Goal: Find specific page/section: Find specific page/section

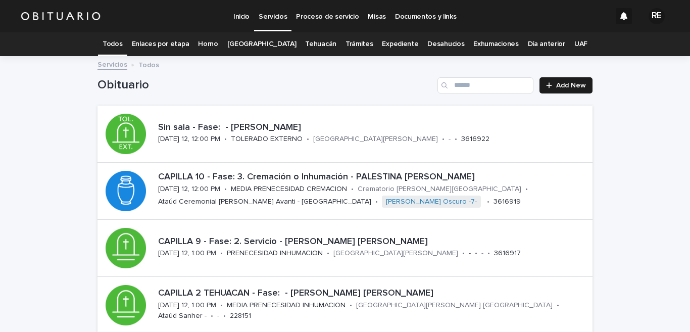
click at [390, 43] on link "Expediente" at bounding box center [400, 44] width 36 height 24
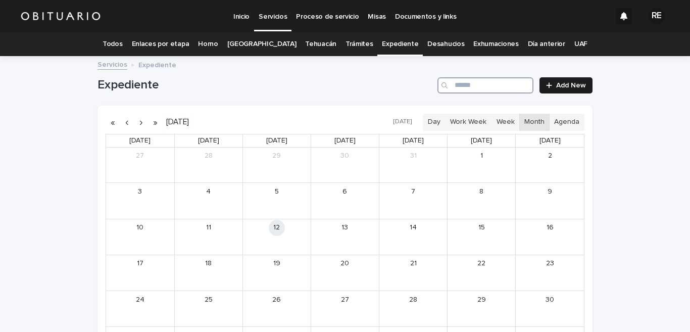
click at [476, 89] on input "Search" at bounding box center [485, 85] width 96 height 16
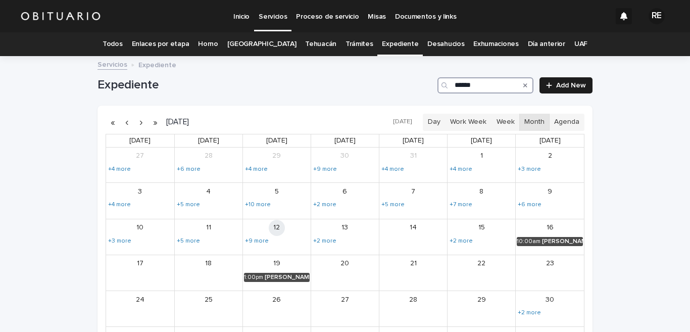
scroll to position [118, 0]
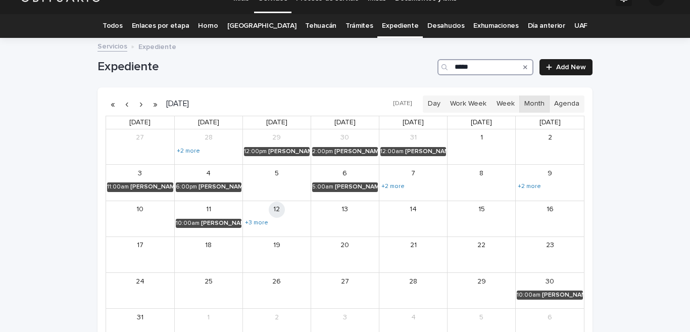
scroll to position [19, 0]
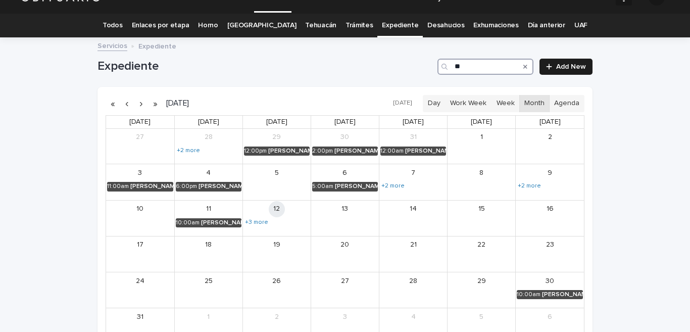
type input "*"
type input "***"
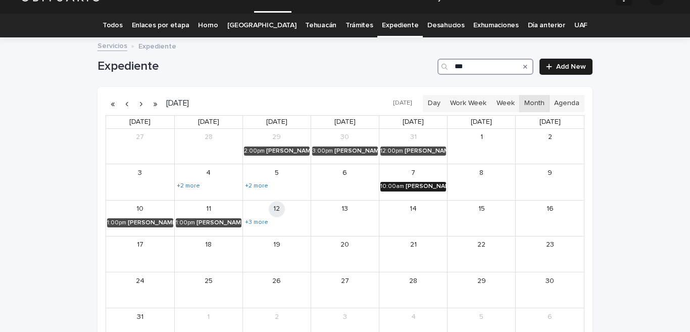
click at [416, 185] on div "[PERSON_NAME] [PERSON_NAME]" at bounding box center [425, 186] width 40 height 7
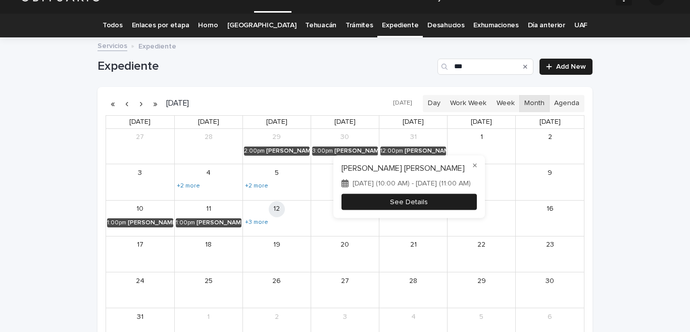
click at [378, 198] on button "See Details" at bounding box center [408, 201] width 135 height 17
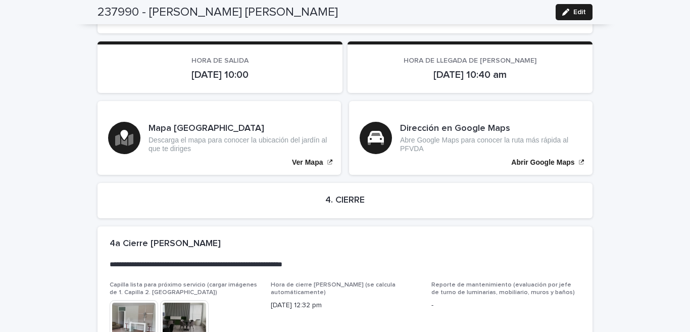
scroll to position [2442, 0]
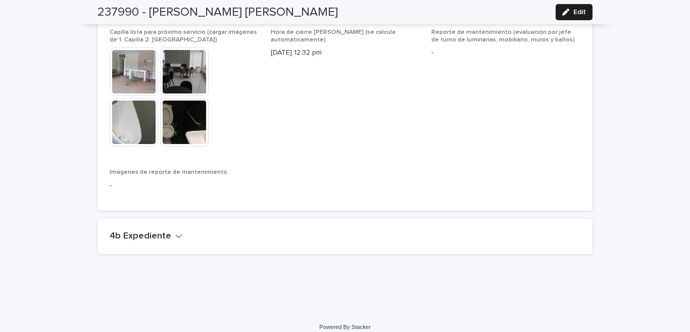
click at [150, 231] on h2 "4b Expediente" at bounding box center [141, 236] width 62 height 11
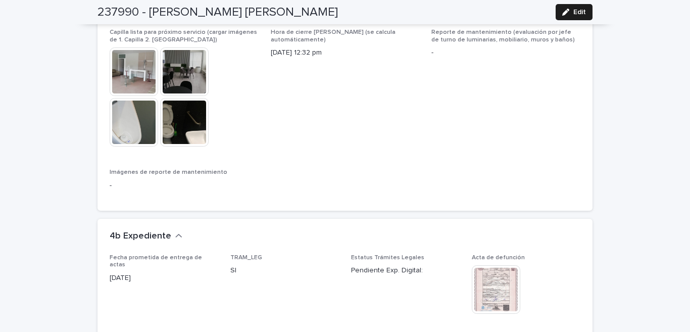
scroll to position [2740, 0]
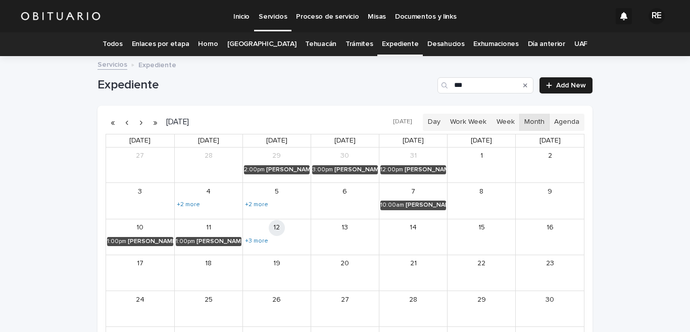
click at [523, 87] on icon "Search" at bounding box center [525, 85] width 4 height 6
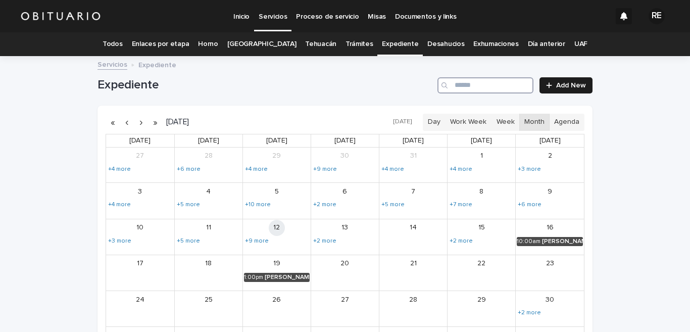
click at [487, 85] on input "Search" at bounding box center [485, 85] width 96 height 16
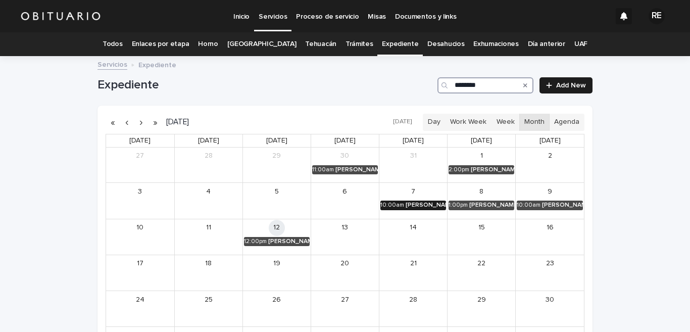
click at [406, 205] on div "[PERSON_NAME] [PERSON_NAME]" at bounding box center [425, 204] width 40 height 7
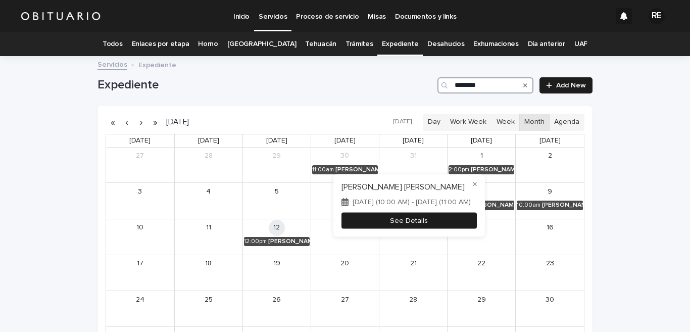
type input "********"
click at [444, 218] on button "See Details" at bounding box center [408, 220] width 135 height 17
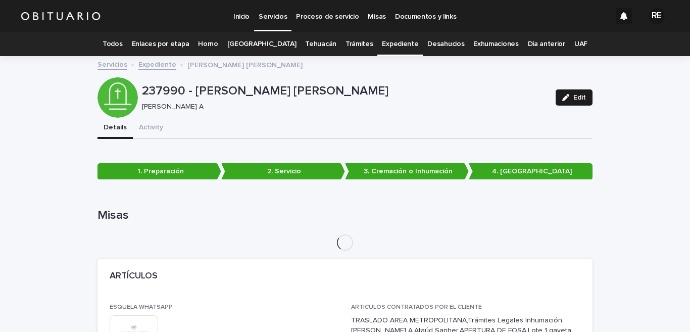
scroll to position [32, 0]
